Goal: Information Seeking & Learning: Learn about a topic

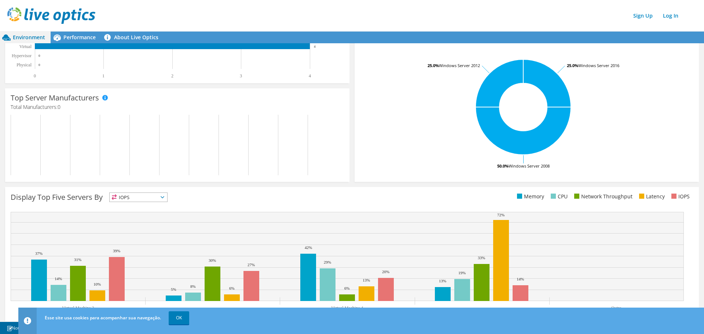
scroll to position [149, 0]
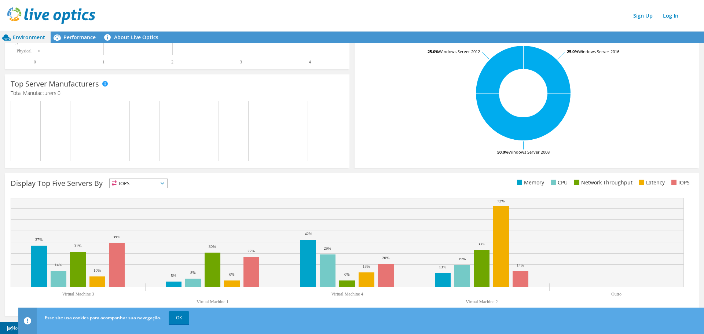
drag, startPoint x: 183, startPoint y: 315, endPoint x: 204, endPoint y: 308, distance: 22.5
click at [183, 315] on link "OK" at bounding box center [179, 317] width 21 height 13
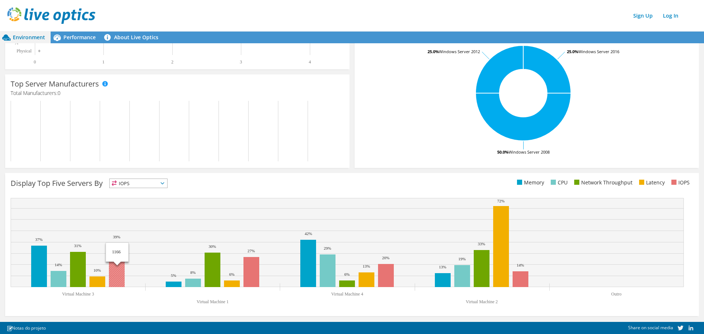
click at [119, 276] on rect at bounding box center [117, 265] width 16 height 44
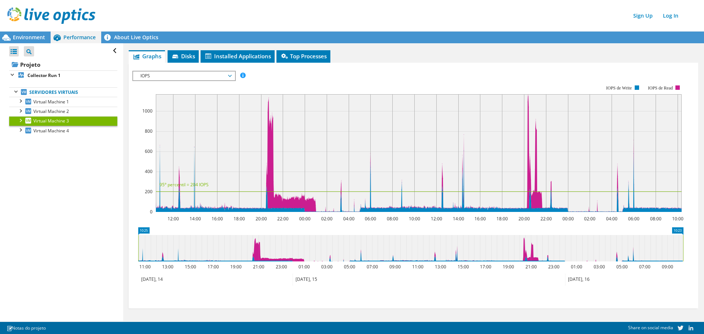
scroll to position [356, 0]
click at [34, 40] on span "Environment" at bounding box center [29, 37] width 32 height 7
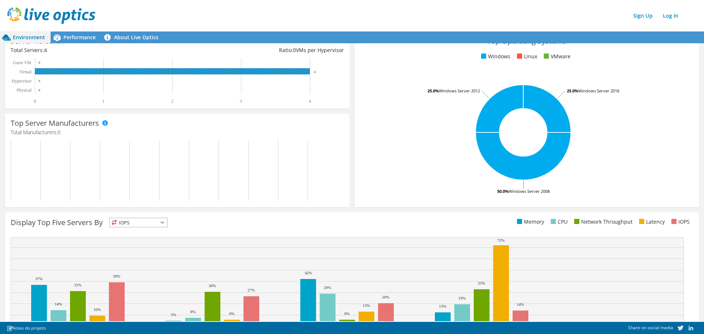
scroll to position [149, 0]
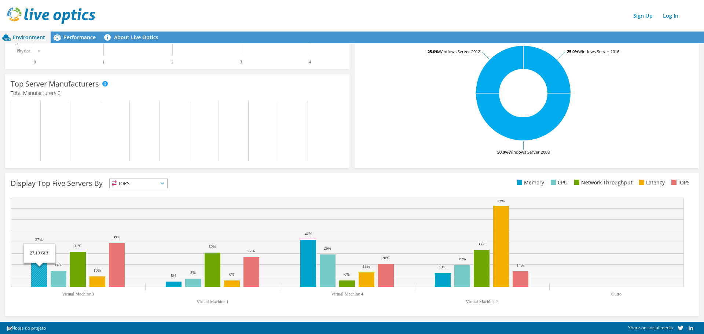
click at [34, 270] on rect at bounding box center [39, 266] width 16 height 41
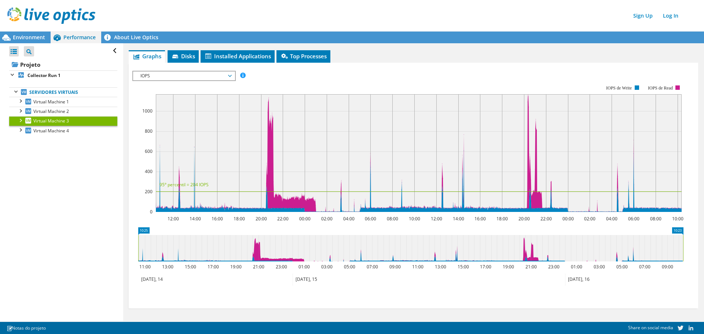
scroll to position [22, 0]
click at [180, 50] on div "Virtual Machine 3 Details Sistema operacional Microsoft Windows Server 2012 R2 …" at bounding box center [413, 172] width 580 height 300
click at [183, 55] on span "Disks" at bounding box center [183, 55] width 24 height 7
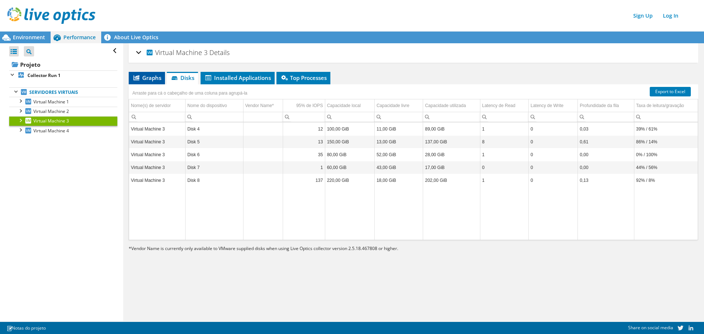
click at [143, 77] on span "Graphs" at bounding box center [146, 77] width 29 height 7
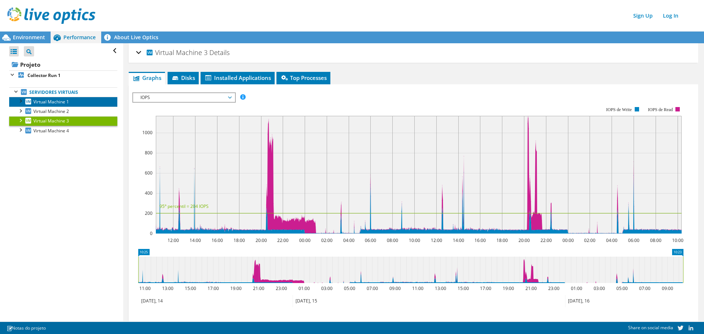
click at [43, 106] on link "Virtual Machine 1" at bounding box center [63, 102] width 108 height 10
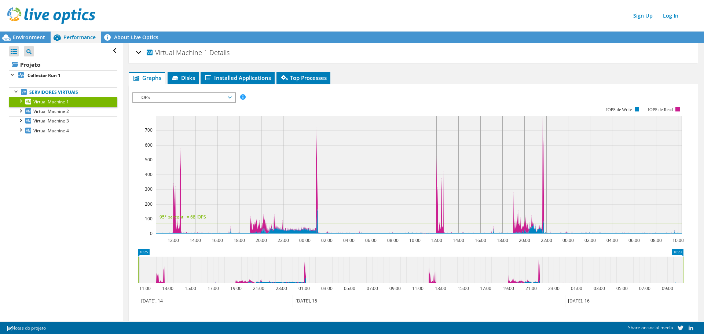
click at [188, 96] on span "IOPS" at bounding box center [184, 97] width 94 height 9
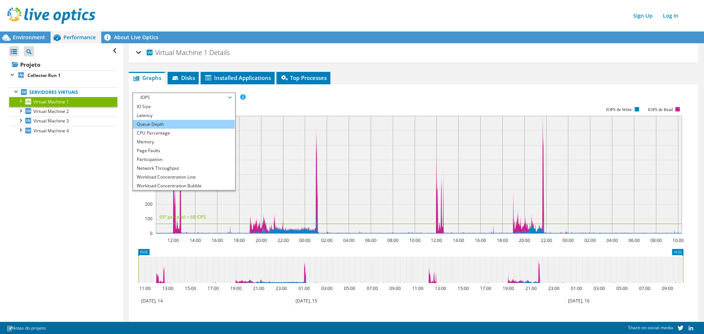
scroll to position [26, 0]
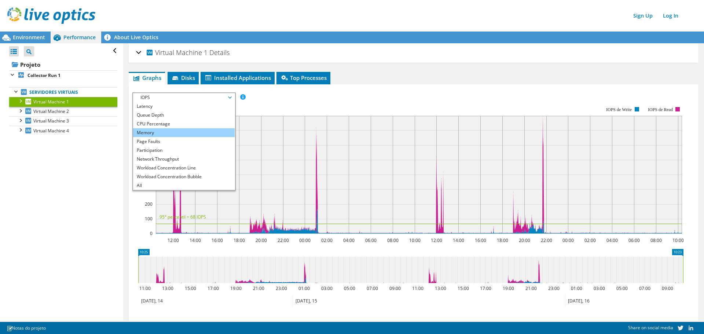
click at [165, 132] on li "Memory" at bounding box center [184, 132] width 102 height 9
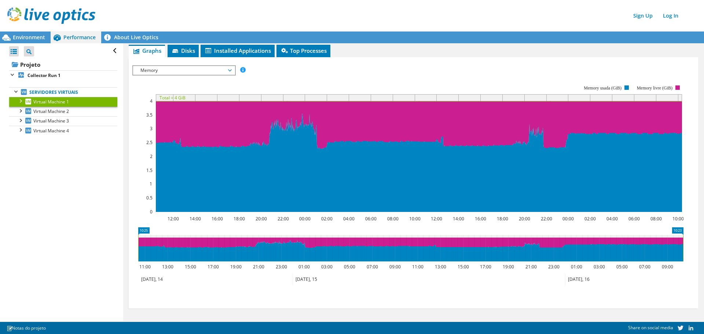
scroll to position [0, 0]
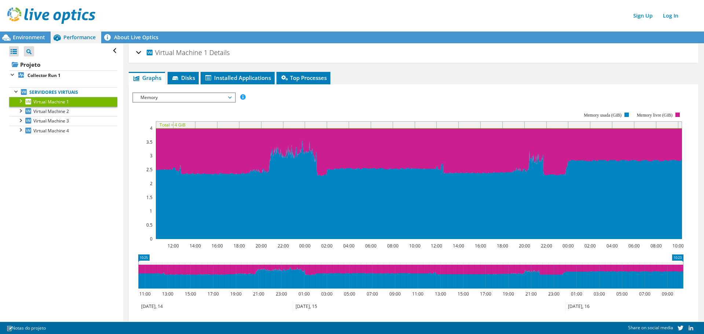
click at [162, 101] on span "Memory" at bounding box center [184, 97] width 94 height 9
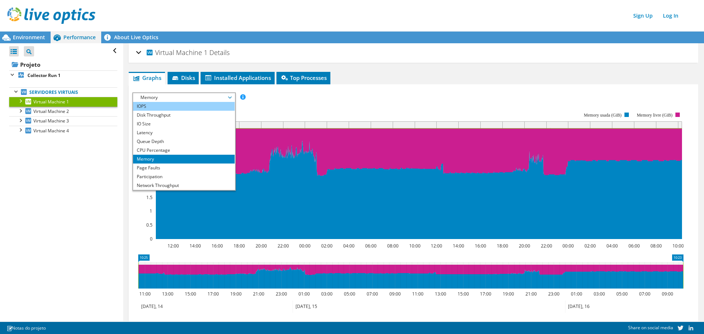
click at [156, 106] on li "IOPS" at bounding box center [184, 106] width 102 height 9
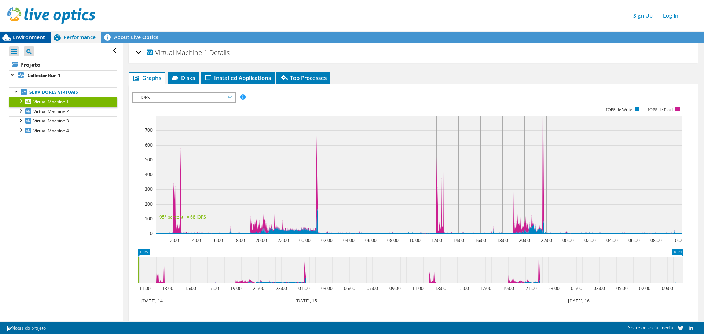
click at [45, 36] on span "Environment" at bounding box center [29, 37] width 32 height 7
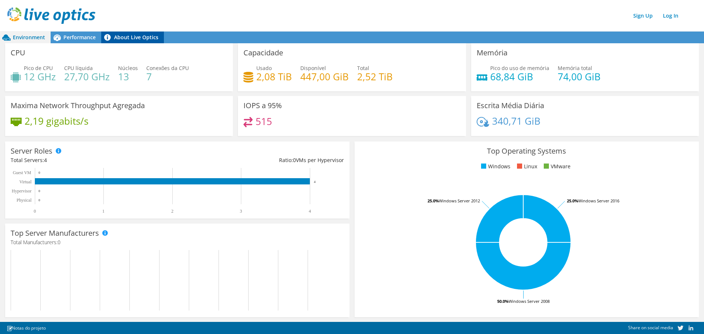
click at [150, 42] on link "About Live Optics" at bounding box center [132, 38] width 63 height 12
click at [69, 33] on div "Performance" at bounding box center [76, 38] width 51 height 12
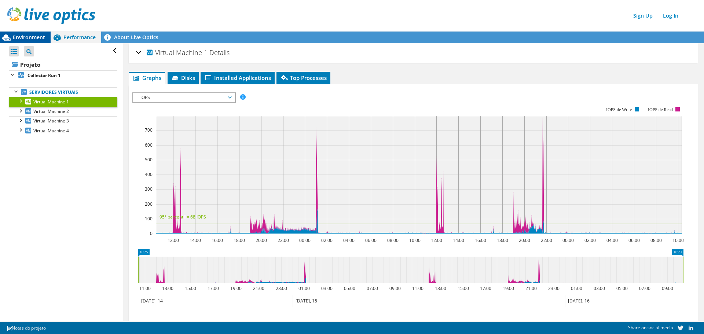
click at [36, 36] on span "Environment" at bounding box center [29, 37] width 32 height 7
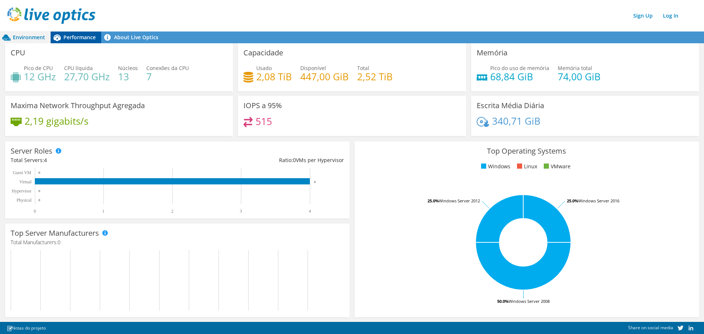
click at [77, 36] on span "Performance" at bounding box center [79, 37] width 32 height 7
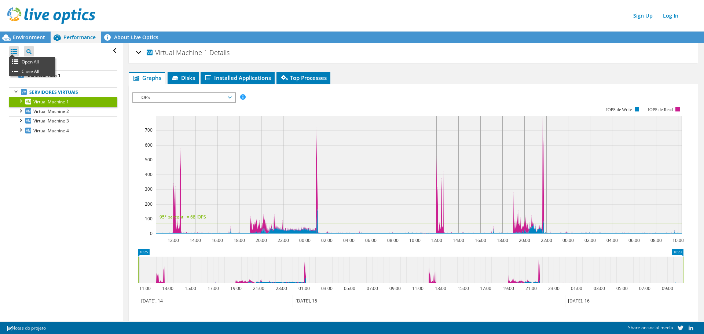
click at [13, 51] on div at bounding box center [14, 51] width 10 height 10
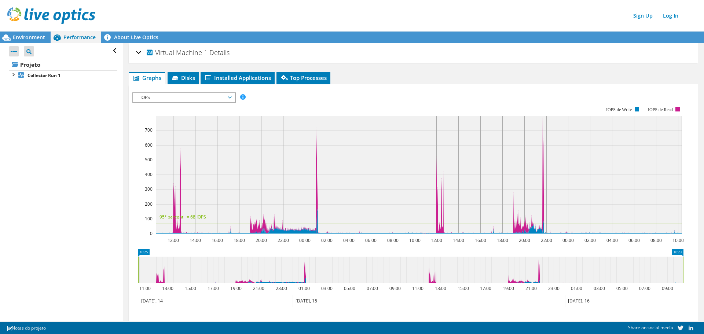
click at [13, 51] on div at bounding box center [14, 51] width 10 height 10
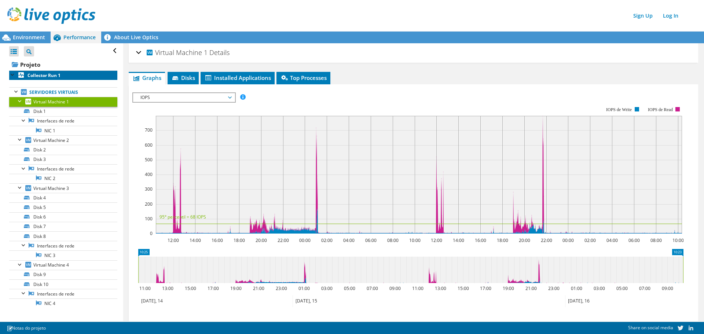
click at [30, 76] on b "Collector Run 1" at bounding box center [44, 75] width 33 height 6
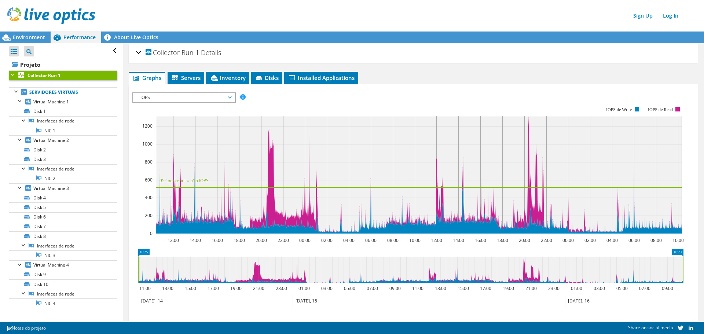
click at [30, 76] on b "Collector Run 1" at bounding box center [44, 75] width 33 height 6
click at [10, 76] on div at bounding box center [12, 73] width 7 height 7
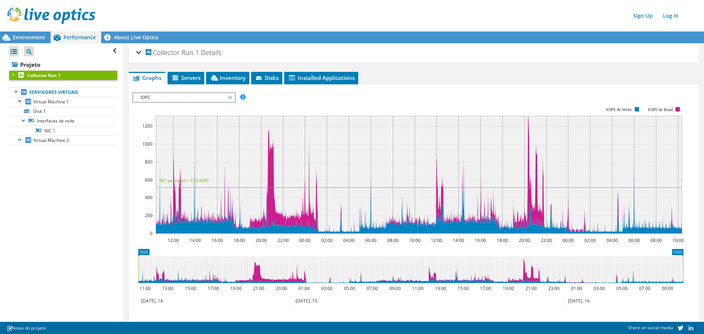
click at [12, 76] on div at bounding box center [12, 73] width 7 height 7
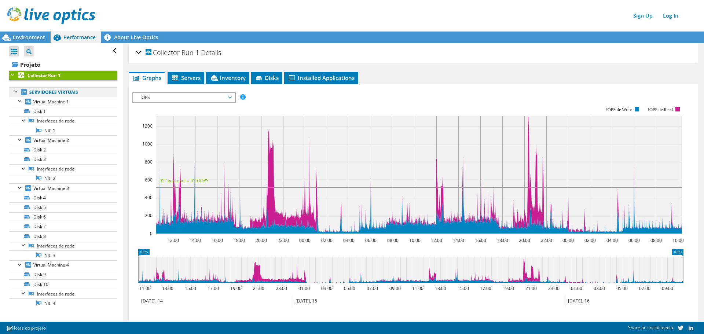
click at [16, 93] on div at bounding box center [16, 90] width 7 height 7
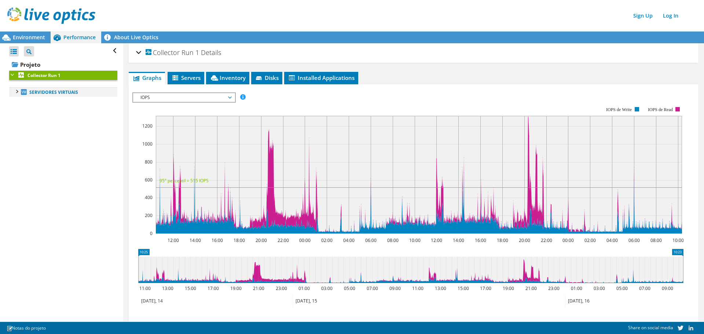
click at [14, 91] on div at bounding box center [16, 90] width 7 height 7
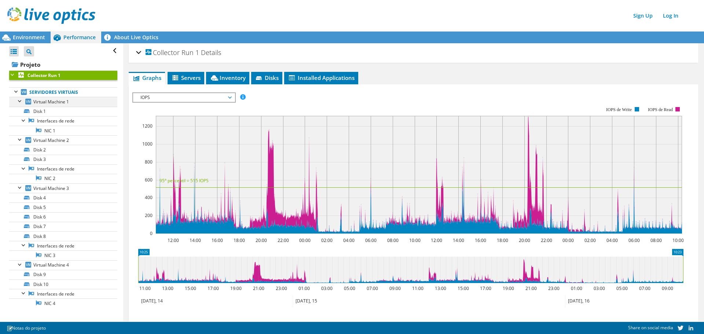
click at [23, 99] on div at bounding box center [20, 100] width 7 height 7
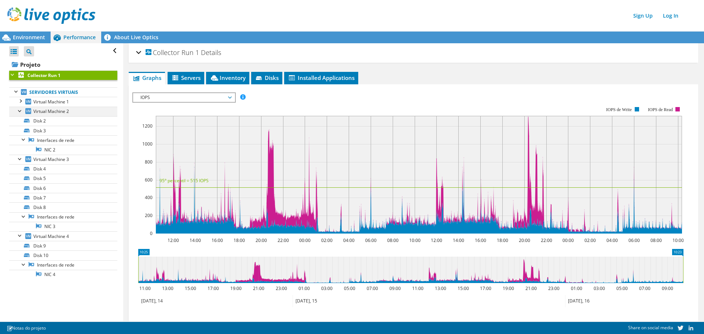
click at [21, 111] on div at bounding box center [20, 110] width 7 height 7
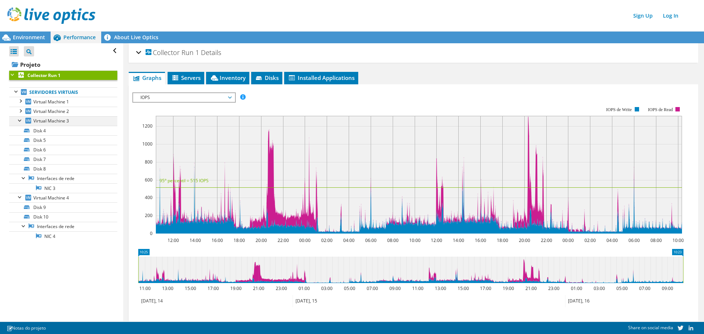
click at [19, 120] on div at bounding box center [20, 119] width 7 height 7
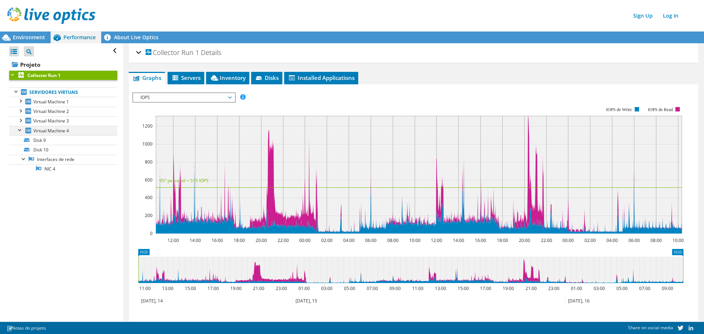
click at [19, 132] on div at bounding box center [20, 129] width 7 height 7
click at [20, 103] on div at bounding box center [20, 100] width 7 height 7
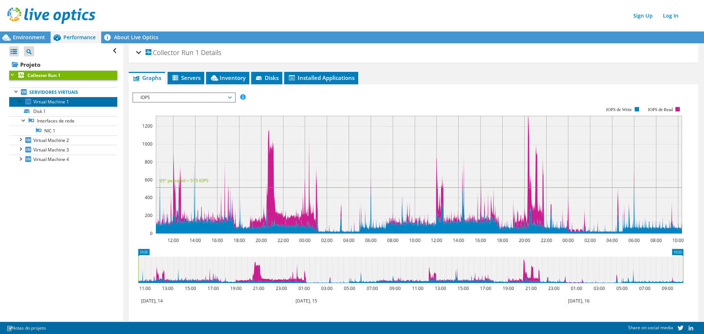
click at [41, 101] on span "Virtual Machine 1" at bounding box center [51, 102] width 36 height 6
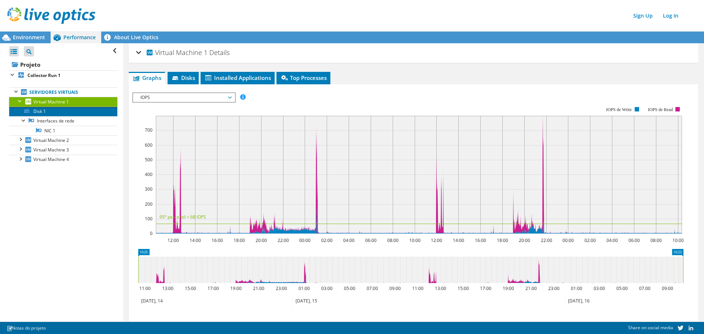
click at [48, 109] on link "Disk 1" at bounding box center [63, 112] width 108 height 10
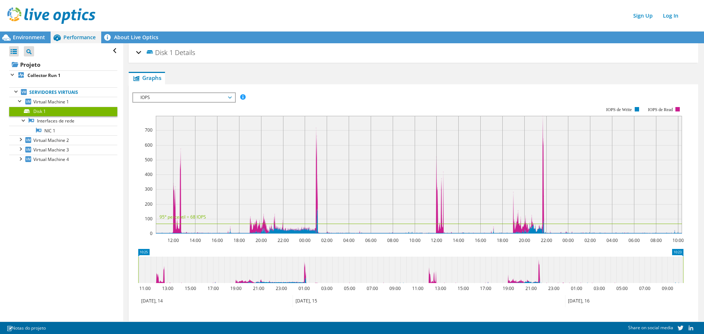
click at [393, 96] on div "IOPS Disk Throughput IO Size Latency Queue Depth CPU Percentage Memory Page Fau…" at bounding box center [413, 97] width 562 height 10
click at [64, 100] on span "Virtual Machine 1" at bounding box center [51, 102] width 36 height 6
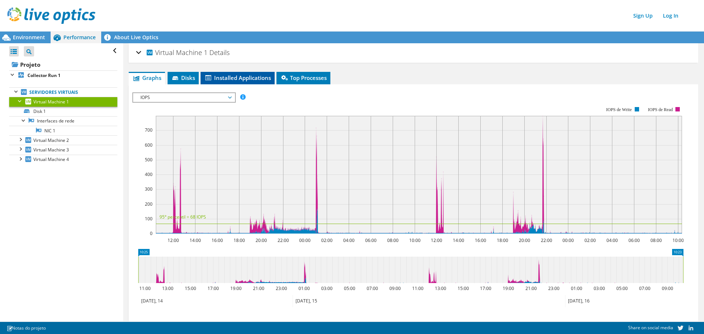
click at [249, 77] on span "Installed Applications" at bounding box center [237, 77] width 67 height 7
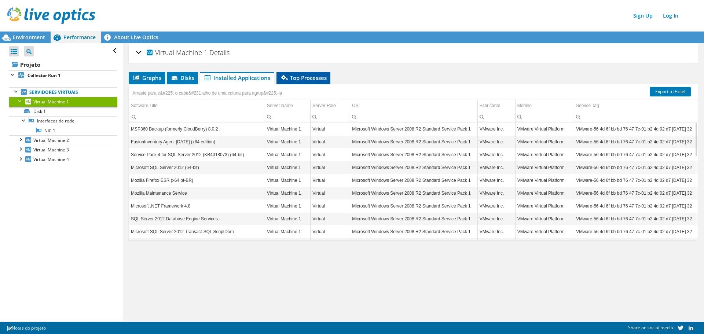
click at [301, 79] on span "Top Processes" at bounding box center [303, 77] width 47 height 7
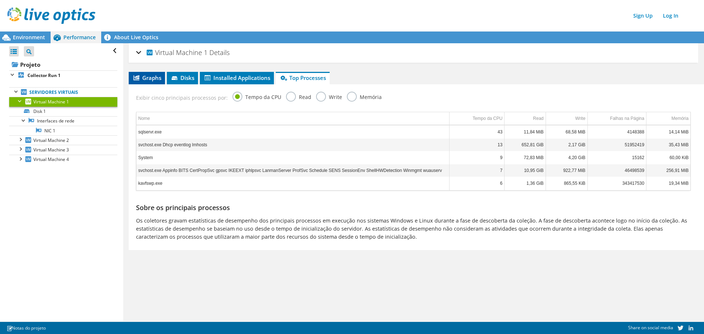
click at [150, 84] on li "Graphs" at bounding box center [147, 78] width 36 height 12
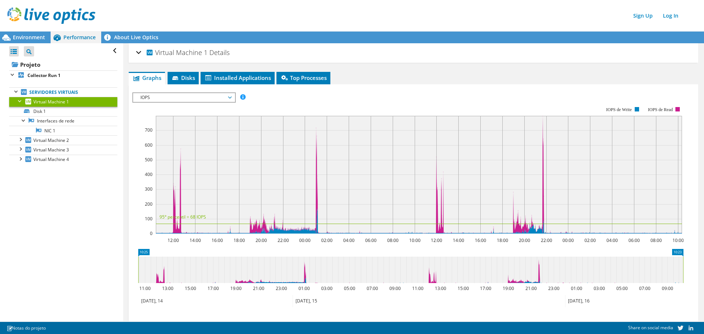
click at [203, 97] on span "IOPS" at bounding box center [184, 97] width 94 height 9
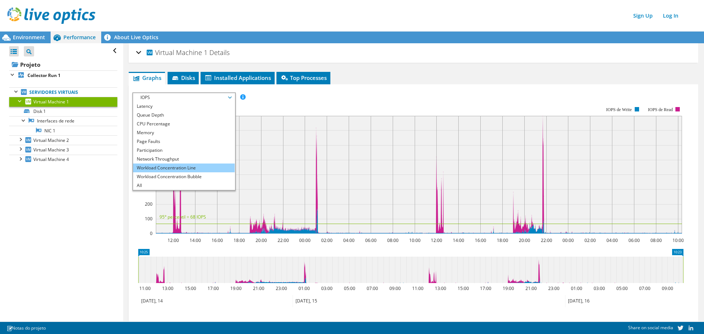
scroll to position [22, 0]
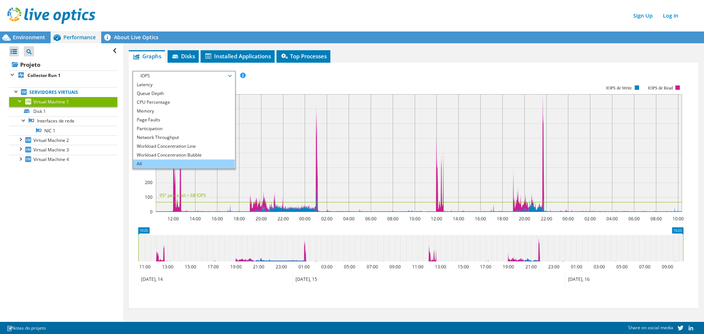
click at [158, 166] on li "All" at bounding box center [184, 164] width 102 height 9
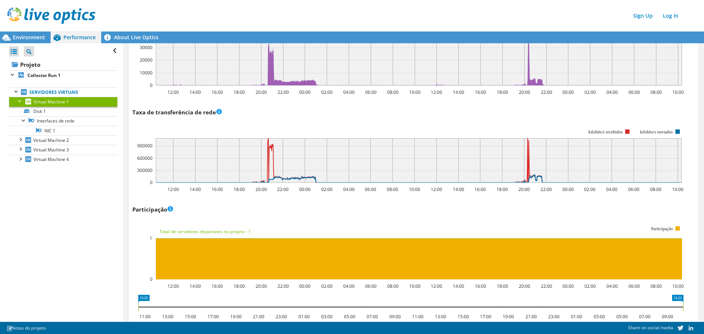
scroll to position [837, 0]
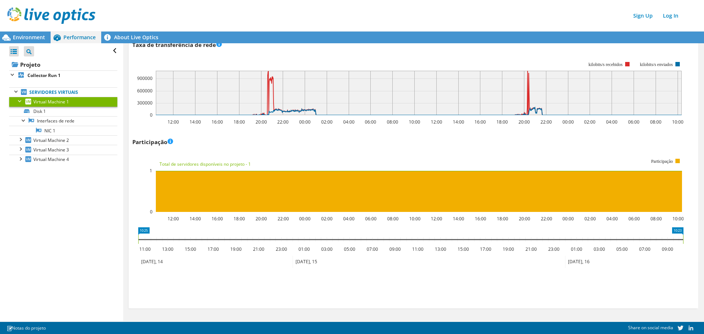
click at [138, 170] on rect at bounding box center [407, 185] width 551 height 73
click at [52, 109] on link "Disk 1" at bounding box center [63, 112] width 108 height 10
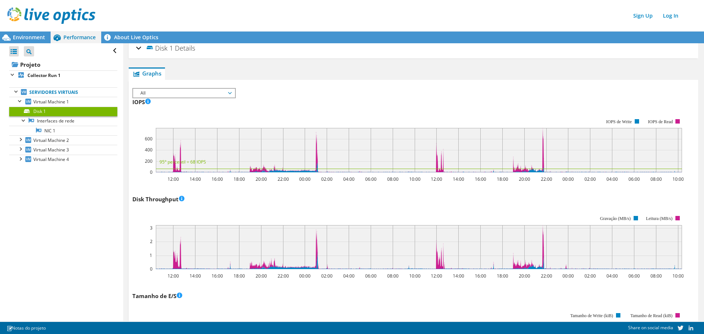
scroll to position [0, 0]
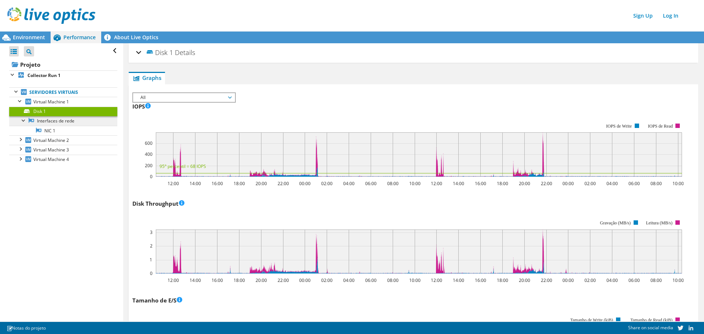
click at [54, 124] on link "Interfaces de rede" at bounding box center [63, 121] width 108 height 10
click at [58, 124] on link "Interfaces de rede" at bounding box center [63, 121] width 108 height 10
click at [59, 122] on link "Interfaces de rede" at bounding box center [63, 121] width 108 height 10
click at [50, 131] on link "NIC 1" at bounding box center [63, 131] width 108 height 10
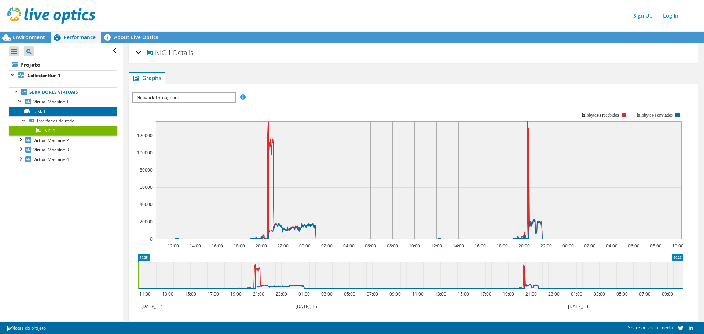
click at [52, 109] on link "Disk 1" at bounding box center [63, 112] width 108 height 10
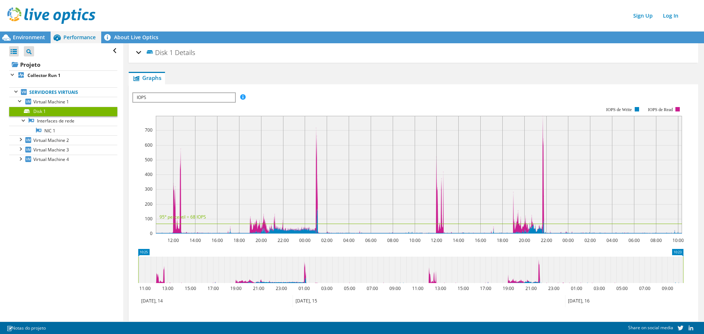
click at [157, 91] on div "IOPS Disk Throughput IO Size Latency Queue Depth CPU Percentage Memory Page Fau…" at bounding box center [413, 209] width 562 height 241
click at [159, 95] on span "IOPS" at bounding box center [184, 97] width 102 height 9
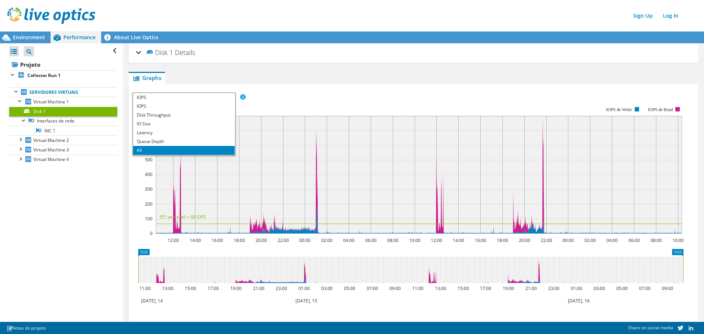
click at [194, 74] on ul "Graphs Servers Inventory Hypervisor Disks Cluster Disks Installed Applications" at bounding box center [413, 78] width 569 height 12
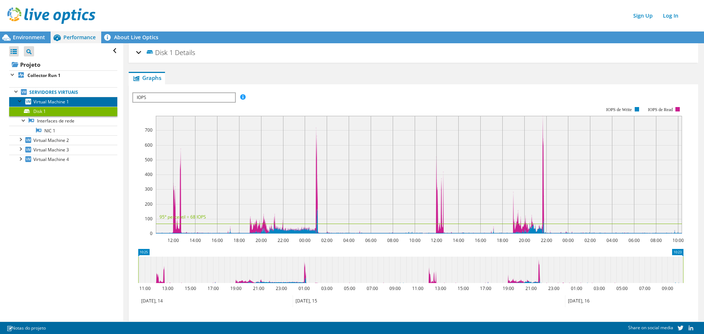
click at [67, 103] on span "Virtual Machine 1" at bounding box center [51, 102] width 36 height 6
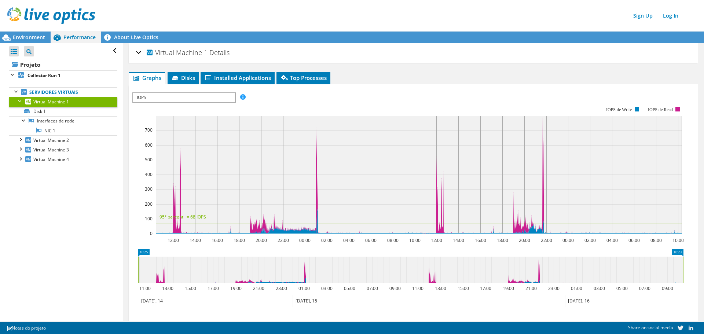
click at [175, 97] on span "IOPS" at bounding box center [184, 97] width 102 height 9
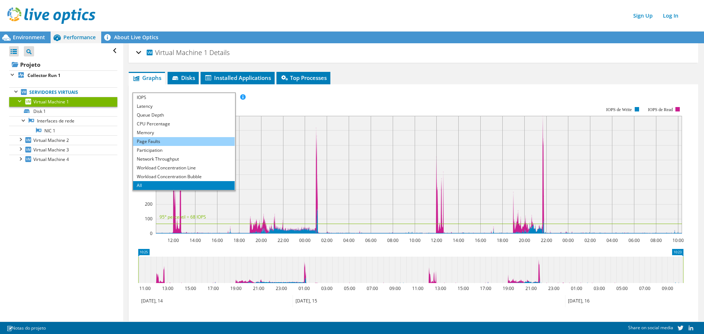
scroll to position [22, 0]
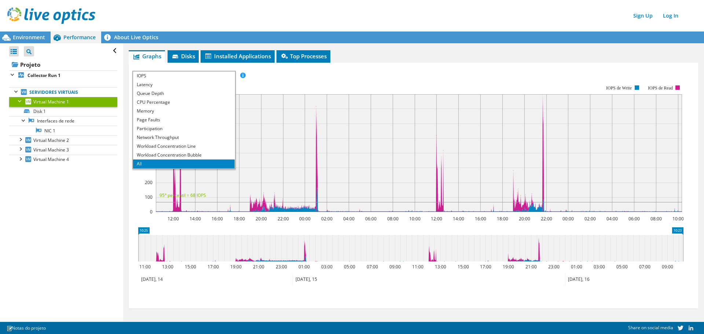
click at [127, 190] on div "Virtual Machine 1 Details Sistema operacional Microsoft Windows Server 2008 R2 …" at bounding box center [413, 172] width 580 height 300
